Goal: Information Seeking & Learning: Learn about a topic

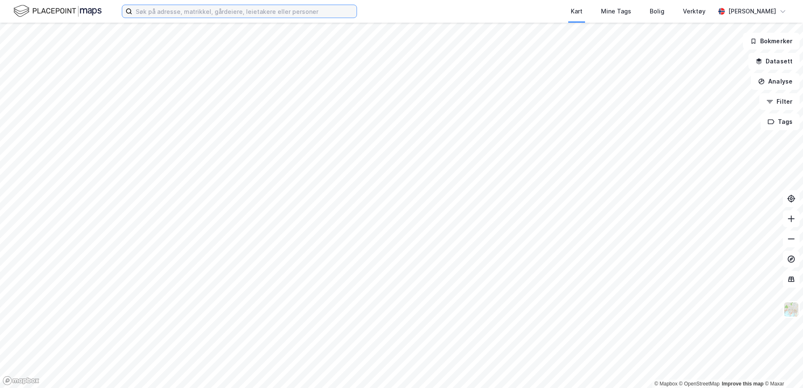
click at [171, 8] on input at bounding box center [244, 11] width 224 height 13
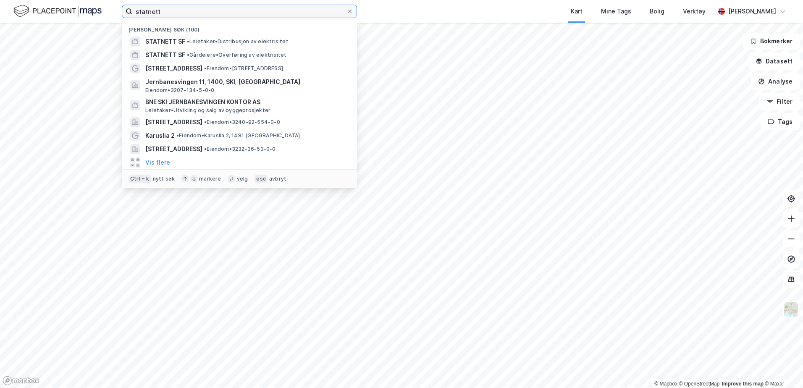
type input "statnett"
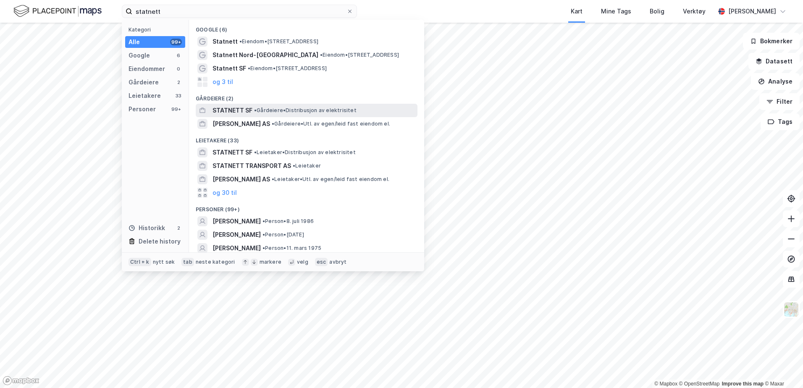
click at [276, 106] on div "STATNETT SF • Gårdeiere • Distribusjon av elektrisitet" at bounding box center [314, 110] width 203 height 10
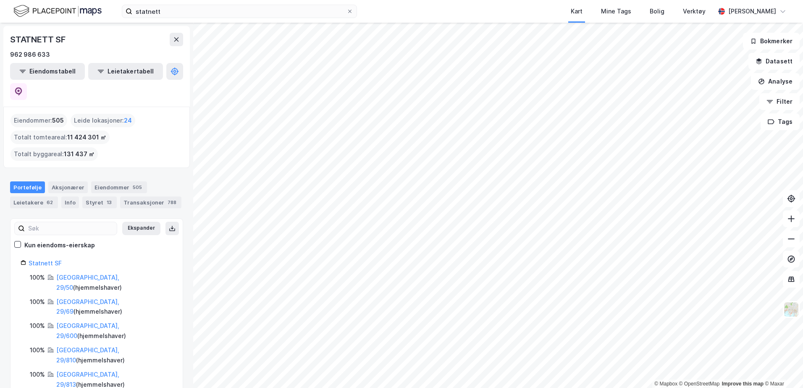
click at [352, 388] on html "statnett Kart Mine Tags Bolig Verktøy [PERSON_NAME] © Mapbox © OpenStreetMap Im…" at bounding box center [401, 194] width 803 height 388
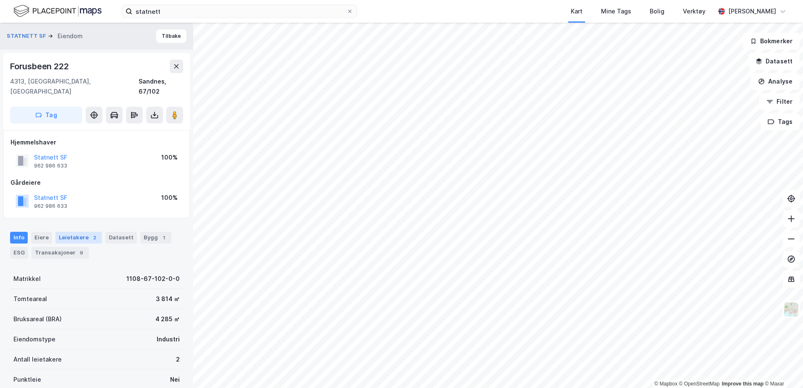
click at [81, 232] on div "Leietakere 2" at bounding box center [78, 238] width 47 height 12
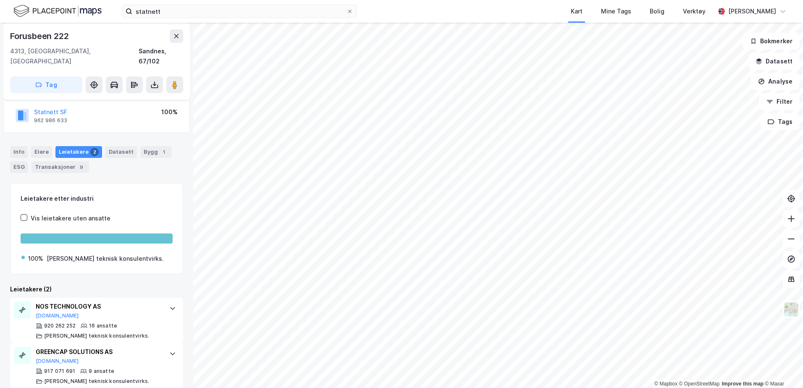
scroll to position [86, 0]
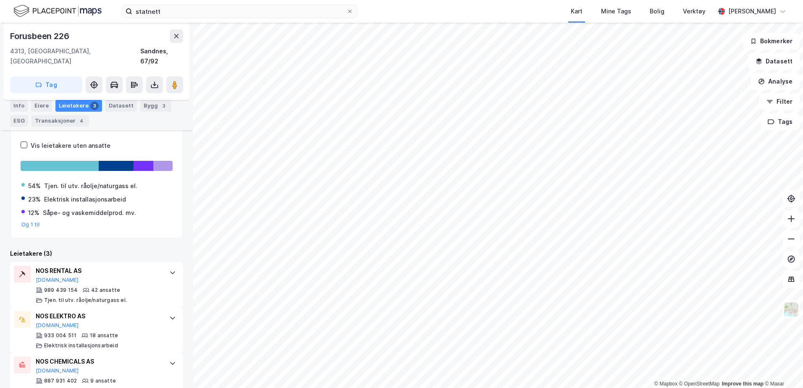
scroll to position [148, 0]
